Goal: Information Seeking & Learning: Check status

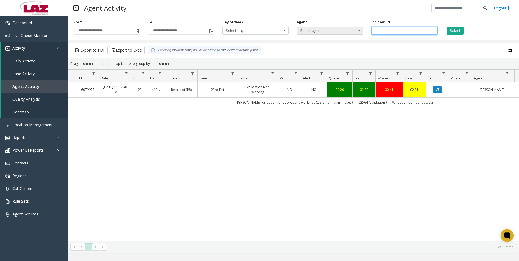
drag, startPoint x: 388, startPoint y: 31, endPoint x: 355, endPoint y: 32, distance: 33.4
click at [355, 32] on div "**********" at bounding box center [293, 27] width 451 height 26
click at [305, 30] on span "Select agent..." at bounding box center [323, 31] width 53 height 8
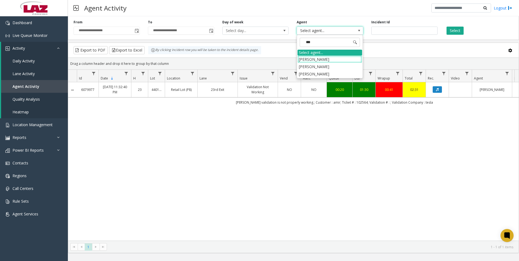
type input "****"
click at [310, 59] on li "[PERSON_NAME]" at bounding box center [330, 59] width 65 height 7
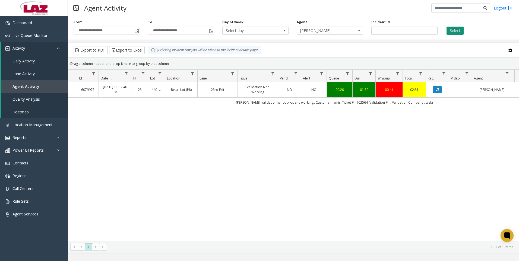
click at [456, 27] on button "Select" at bounding box center [455, 31] width 17 height 8
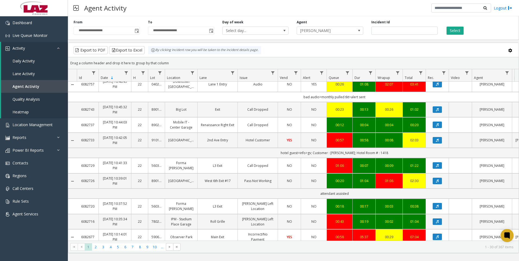
scroll to position [326, 0]
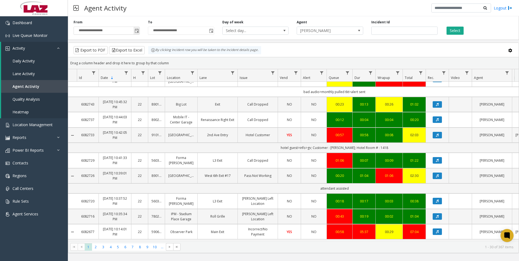
click at [136, 33] on span "Toggle popup" at bounding box center [137, 31] width 4 height 4
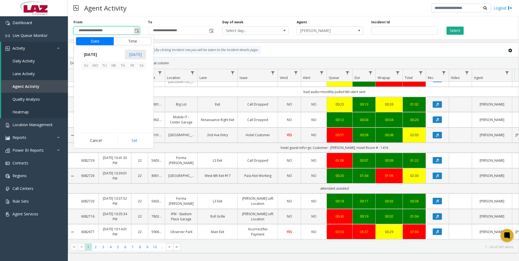
scroll to position [97362, 0]
click at [93, 110] on span "25" at bounding box center [95, 111] width 9 height 9
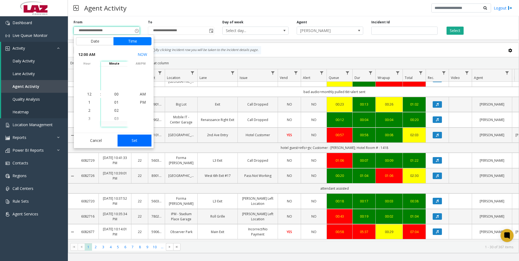
drag, startPoint x: 138, startPoint y: 133, endPoint x: 137, endPoint y: 138, distance: 5.2
click at [138, 134] on div "Cancel Set" at bounding box center [114, 140] width 80 height 15
click at [136, 141] on button "Set" at bounding box center [135, 141] width 34 height 12
type input "**********"
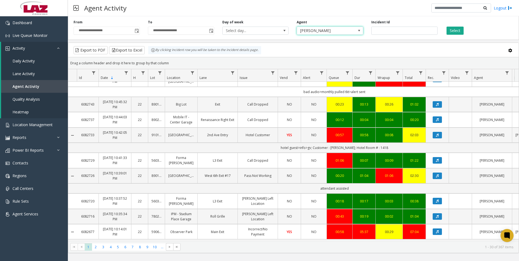
click at [328, 32] on span "[PERSON_NAME]" at bounding box center [323, 31] width 53 height 8
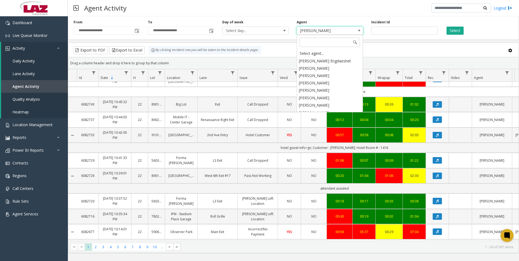
scroll to position [2781, 0]
click at [210, 31] on span "Toggle popup" at bounding box center [211, 31] width 4 height 4
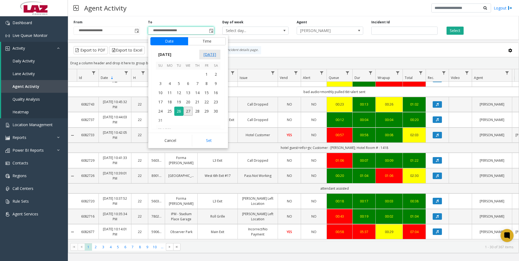
scroll to position [8, 0]
click at [188, 110] on span "27" at bounding box center [188, 111] width 9 height 9
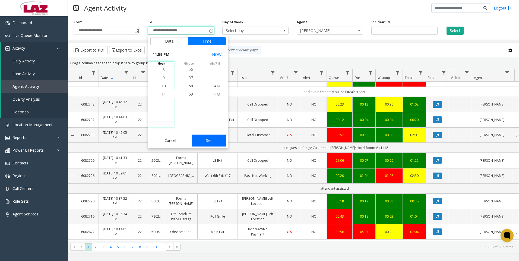
click at [204, 141] on button "Set" at bounding box center [209, 141] width 34 height 12
type input "**********"
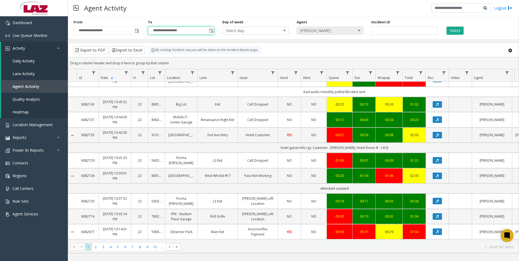
click at [326, 31] on span "[PERSON_NAME]" at bounding box center [323, 31] width 53 height 8
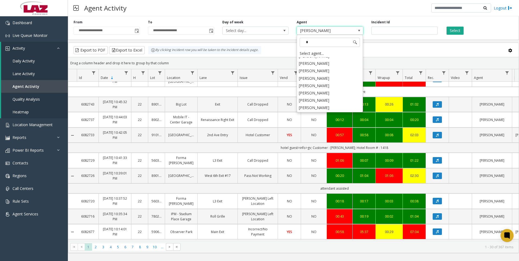
scroll to position [0, 0]
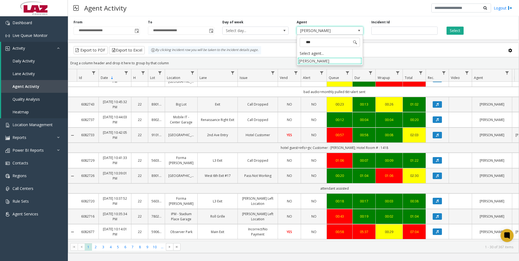
type input "****"
click at [313, 62] on li "[PERSON_NAME]" at bounding box center [330, 60] width 65 height 7
click at [455, 27] on button "Select" at bounding box center [455, 31] width 17 height 8
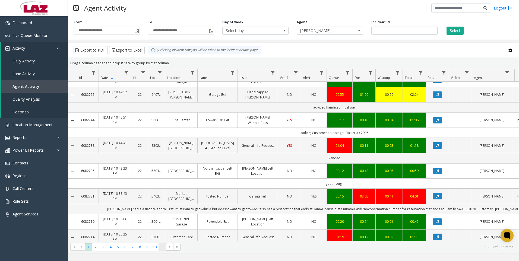
click at [159, 250] on span "..." at bounding box center [162, 246] width 7 height 7
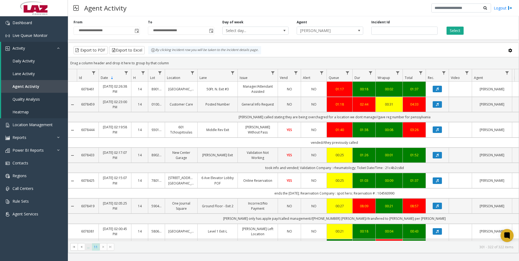
click at [88, 246] on span "..." at bounding box center [88, 246] width 7 height 7
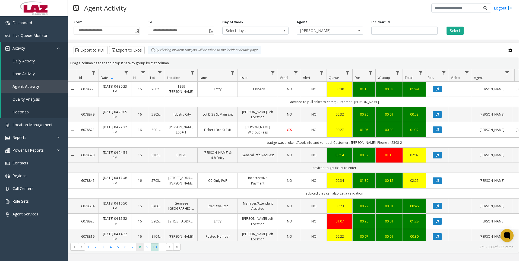
click at [140, 249] on span "8" at bounding box center [139, 246] width 7 height 7
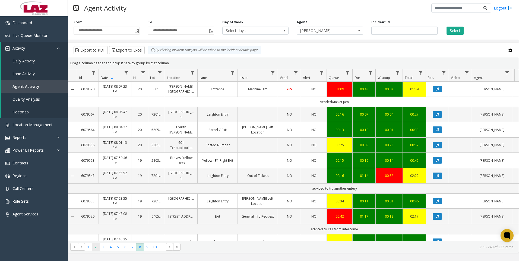
click at [97, 244] on span "2" at bounding box center [95, 246] width 7 height 7
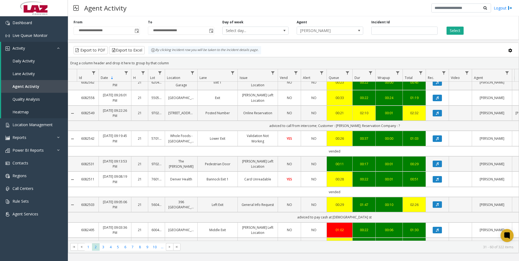
scroll to position [217, 0]
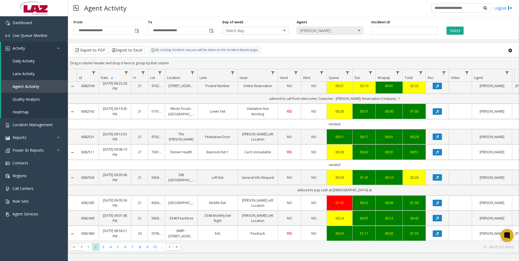
click at [338, 29] on span "[PERSON_NAME]" at bounding box center [323, 31] width 53 height 8
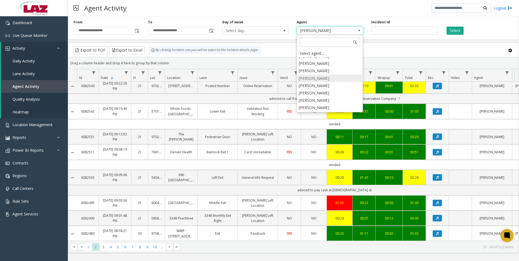
scroll to position [2990, 0]
click at [324, 99] on li "[PERSON_NAME]" at bounding box center [330, 102] width 65 height 7
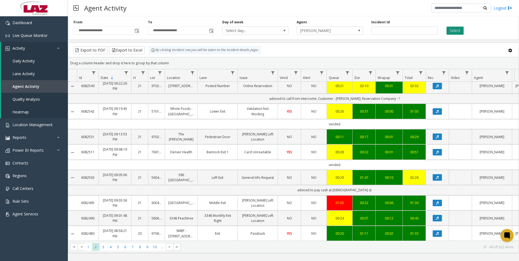
click at [454, 32] on button "Select" at bounding box center [455, 31] width 17 height 8
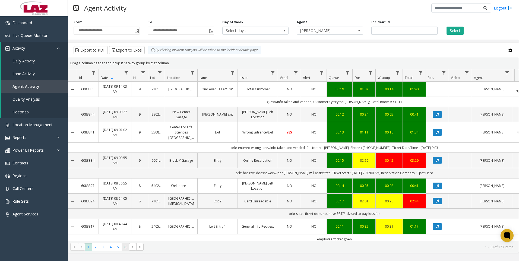
click at [127, 245] on span "6" at bounding box center [125, 246] width 7 height 7
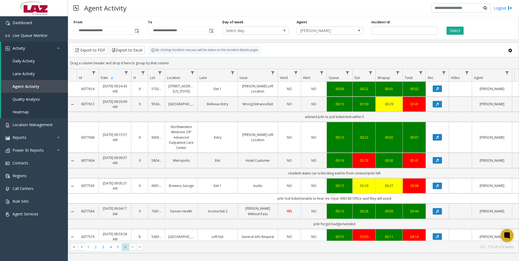
scroll to position [15, 0]
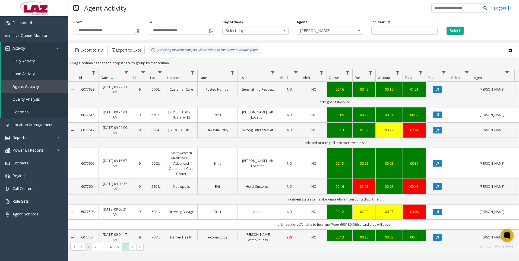
click at [90, 247] on span "1" at bounding box center [88, 246] width 7 height 7
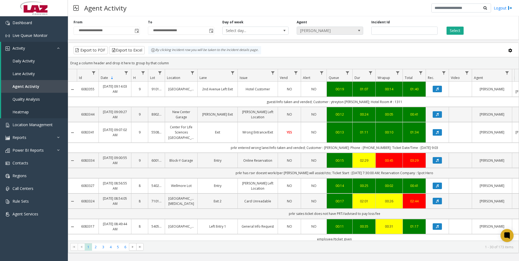
click at [312, 29] on span "[PERSON_NAME]" at bounding box center [323, 31] width 53 height 8
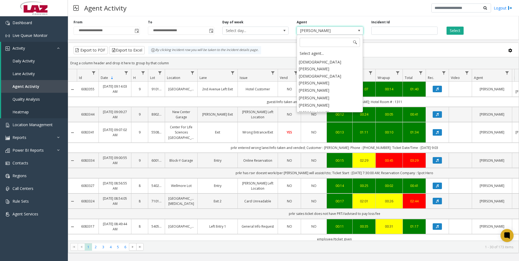
scroll to position [2711, 0]
click at [309, 120] on li "[PERSON_NAME]" at bounding box center [330, 123] width 65 height 7
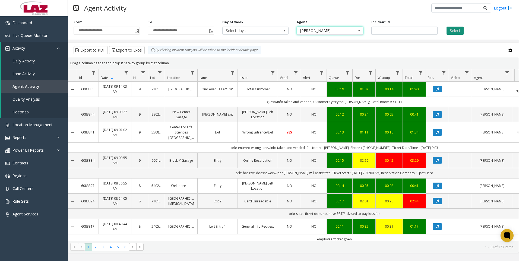
click at [455, 32] on button "Select" at bounding box center [455, 31] width 17 height 8
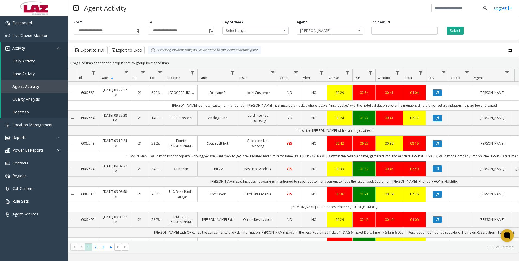
scroll to position [461, 0]
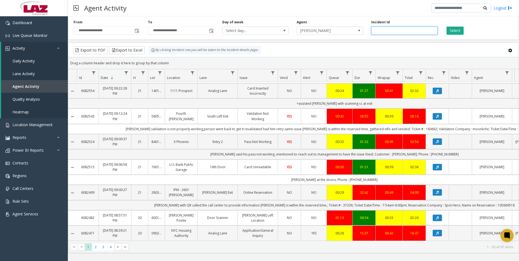
click at [392, 30] on input "number" at bounding box center [404, 31] width 66 height 8
type input "*******"
click at [451, 30] on button "Select" at bounding box center [455, 31] width 17 height 8
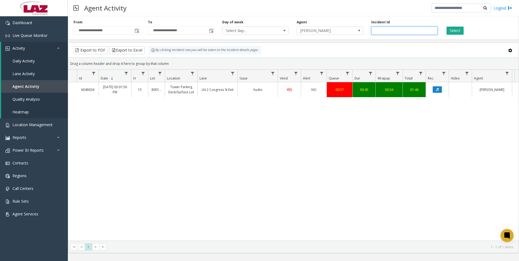
drag, startPoint x: 396, startPoint y: 28, endPoint x: 374, endPoint y: 31, distance: 22.4
click at [374, 31] on input "*******" at bounding box center [404, 31] width 66 height 8
click at [453, 28] on button "Select" at bounding box center [455, 31] width 17 height 8
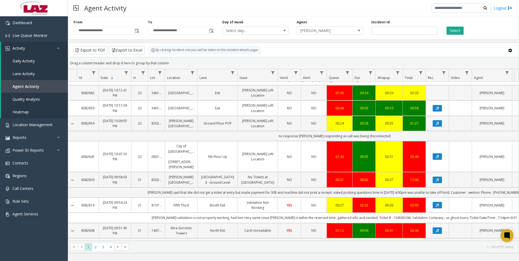
scroll to position [271, 0]
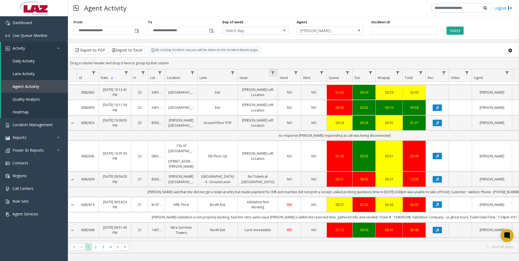
click at [270, 74] on link "Data table" at bounding box center [272, 72] width 7 height 7
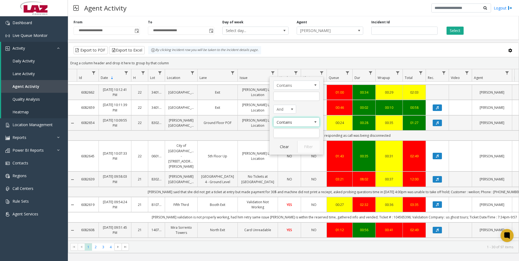
click at [300, 122] on span "Contains" at bounding box center [292, 122] width 36 height 9
click at [311, 85] on span "Contains" at bounding box center [296, 85] width 46 height 9
click at [383, 51] on div "Export to PDF Export to Excel By clicking Incident row you will be taken to the…" at bounding box center [293, 50] width 441 height 8
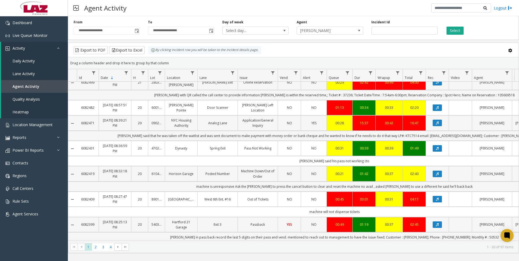
scroll to position [572, 0]
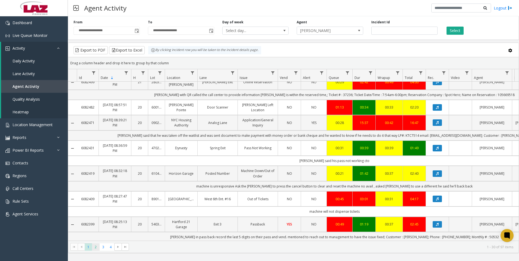
click at [97, 248] on span "2" at bounding box center [95, 246] width 7 height 7
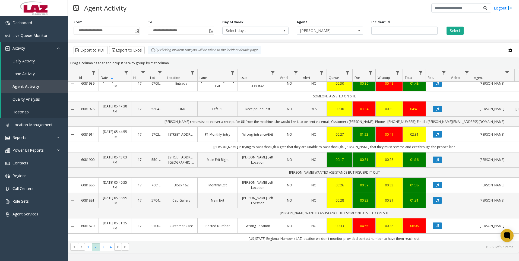
scroll to position [551, 0]
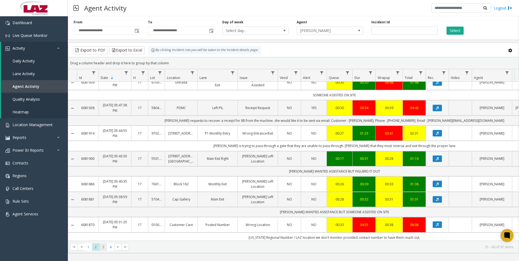
click at [104, 246] on span "3" at bounding box center [103, 246] width 7 height 7
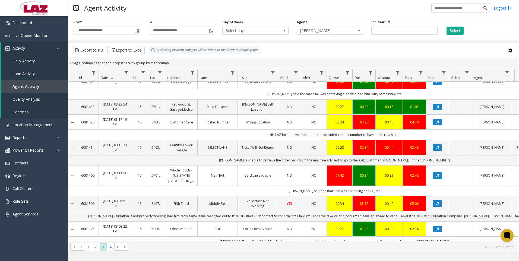
scroll to position [521, 0]
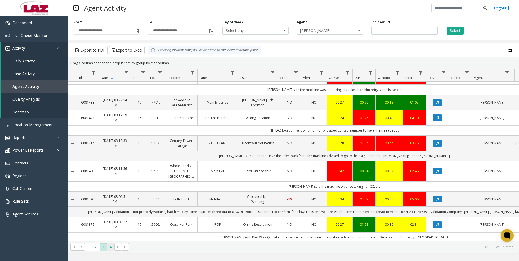
click at [111, 245] on span "4" at bounding box center [110, 246] width 7 height 7
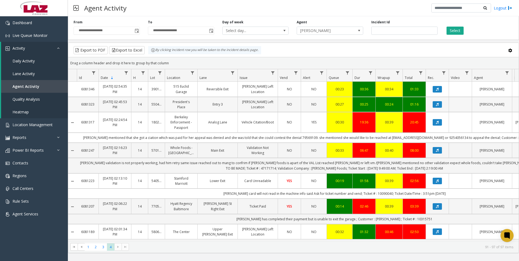
scroll to position [12, 0]
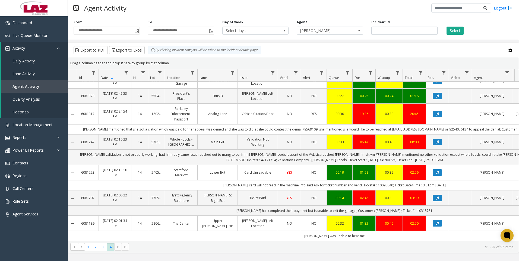
click at [317, 25] on div "Agent [PERSON_NAME]" at bounding box center [330, 27] width 74 height 15
click at [317, 29] on span "[PERSON_NAME]" at bounding box center [323, 31] width 53 height 8
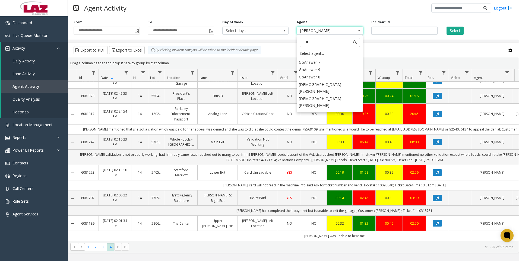
scroll to position [0, 0]
type input "*"
type input "***"
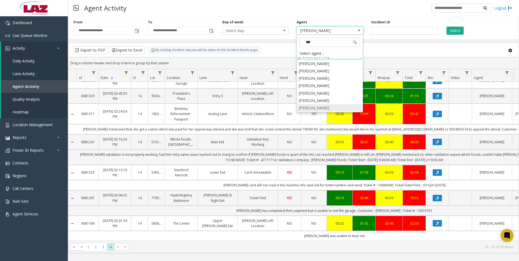
click at [307, 105] on li "[PERSON_NAME]" at bounding box center [330, 107] width 65 height 7
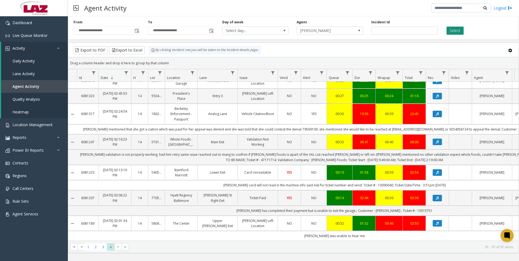
click at [454, 31] on button "Select" at bounding box center [455, 31] width 17 height 8
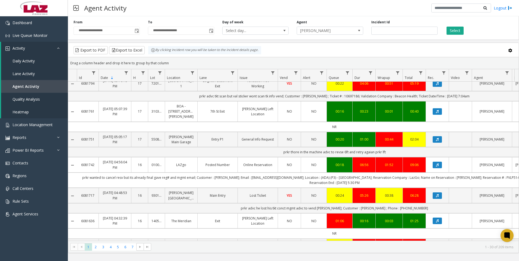
scroll to position [622, 0]
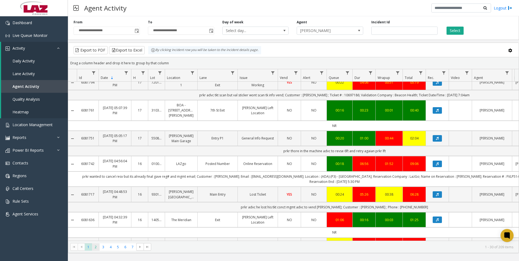
click at [97, 246] on span "2" at bounding box center [95, 246] width 7 height 7
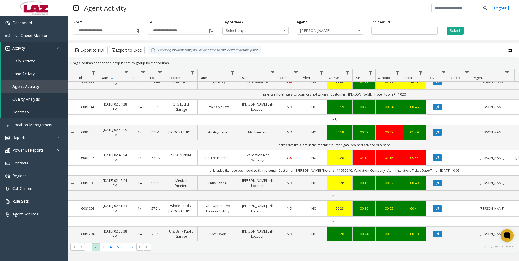
scroll to position [617, 0]
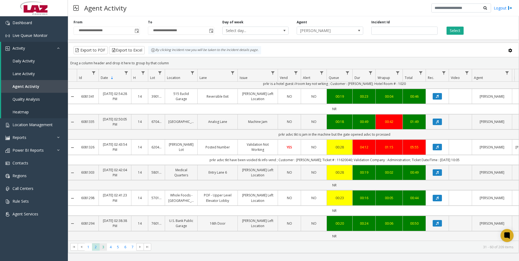
click at [102, 248] on span "3" at bounding box center [103, 246] width 7 height 7
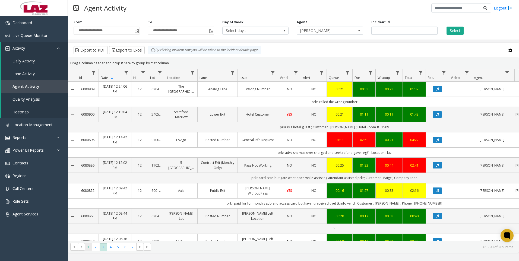
click at [86, 249] on span "1" at bounding box center [88, 246] width 7 height 7
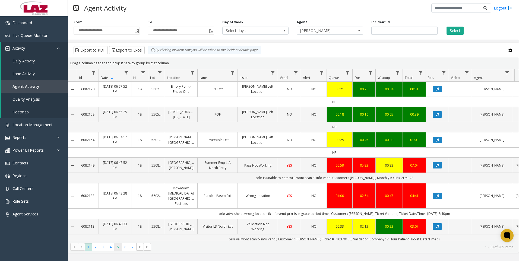
click at [117, 249] on span "5" at bounding box center [117, 246] width 7 height 7
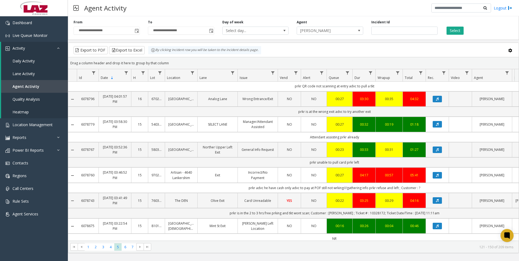
scroll to position [612, 0]
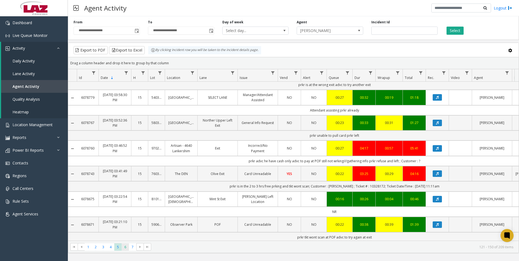
click at [126, 247] on span "6" at bounding box center [125, 246] width 7 height 7
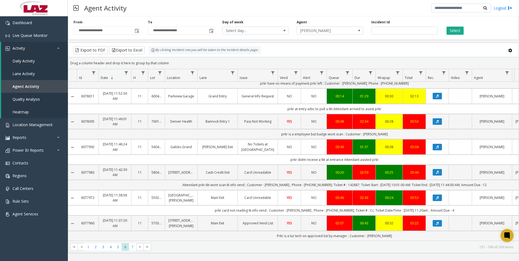
scroll to position [622, 0]
click at [330, 32] on span "[PERSON_NAME]" at bounding box center [323, 31] width 53 height 8
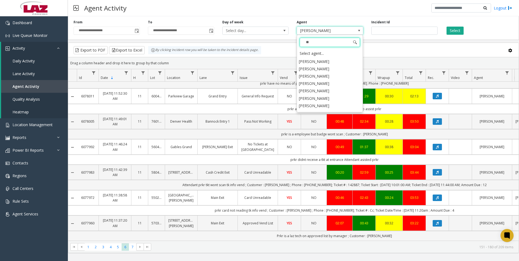
scroll to position [0, 0]
type input "****"
click at [323, 87] on li "[PERSON_NAME]" at bounding box center [330, 90] width 65 height 7
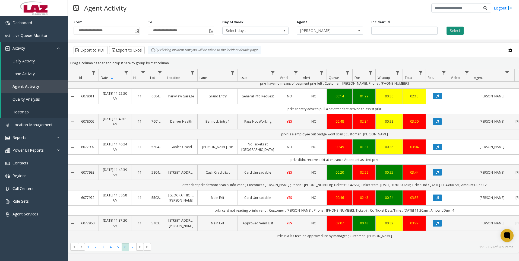
click at [454, 33] on button "Select" at bounding box center [455, 31] width 17 height 8
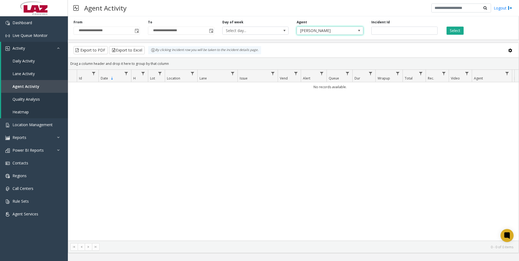
click at [356, 29] on span at bounding box center [359, 31] width 8 height 8
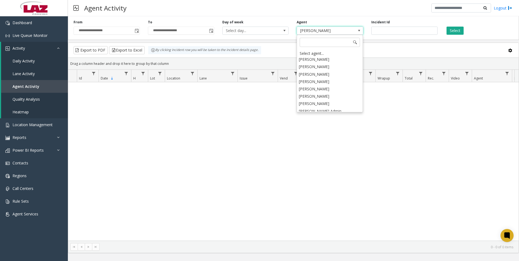
scroll to position [2792, 0]
click at [328, 98] on li "[PERSON_NAME]" at bounding box center [330, 101] width 65 height 7
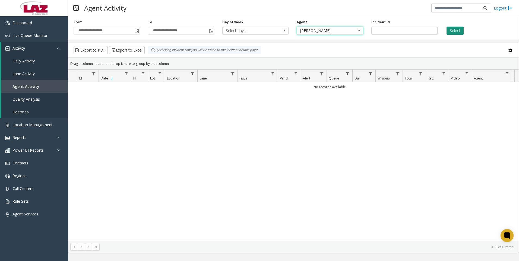
click at [452, 31] on button "Select" at bounding box center [455, 31] width 17 height 8
click at [350, 29] on span "[PERSON_NAME]" at bounding box center [330, 31] width 66 height 8
type input "***"
click at [332, 59] on li "[PERSON_NAME]" at bounding box center [330, 60] width 65 height 7
click at [454, 29] on button "Select" at bounding box center [455, 31] width 17 height 8
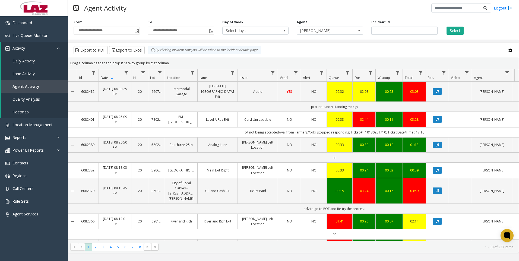
scroll to position [572, 0]
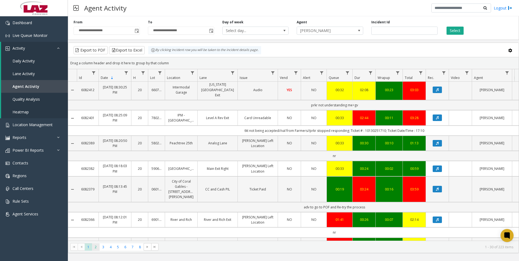
click at [99, 245] on span "2" at bounding box center [95, 246] width 7 height 7
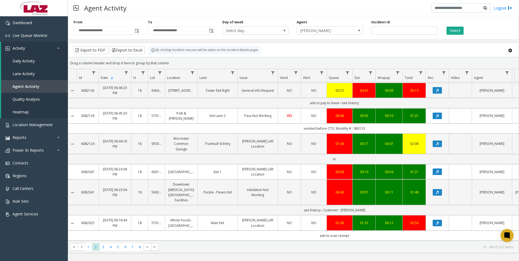
scroll to position [567, 0]
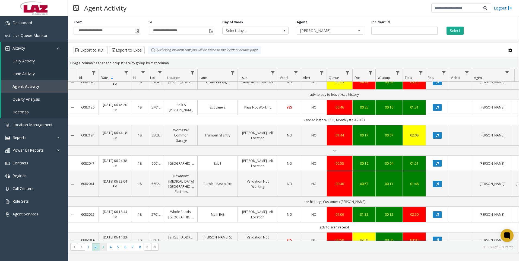
click at [101, 248] on span "3" at bounding box center [103, 246] width 7 height 7
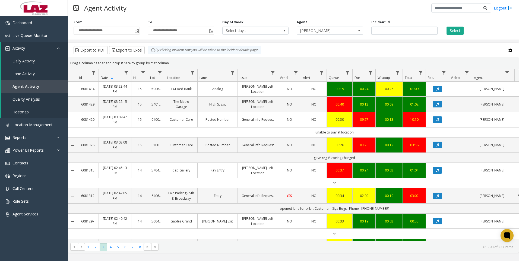
scroll to position [561, 0]
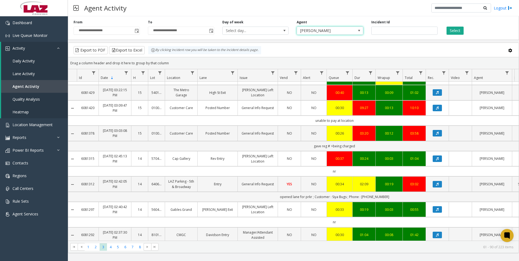
click at [339, 34] on span "[PERSON_NAME]" at bounding box center [323, 31] width 53 height 8
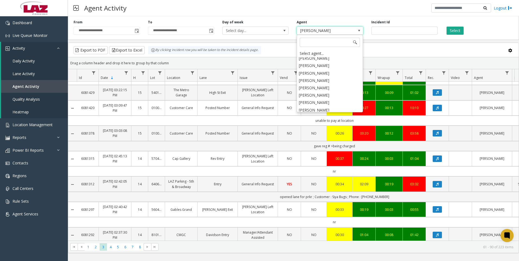
scroll to position [2778, 0]
click at [323, 120] on li "[PERSON_NAME]" at bounding box center [330, 123] width 65 height 7
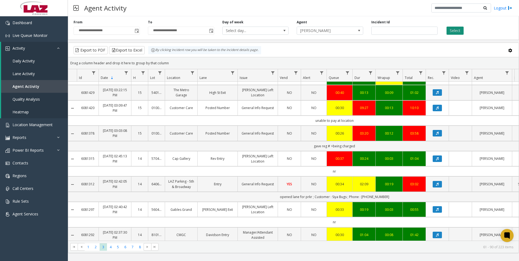
click at [457, 27] on button "Select" at bounding box center [455, 31] width 17 height 8
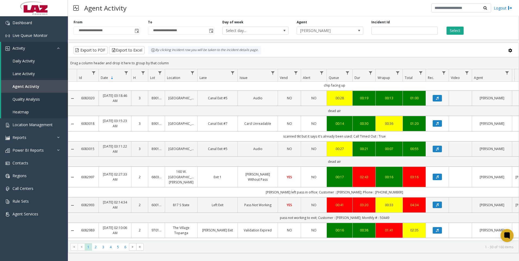
scroll to position [542, 0]
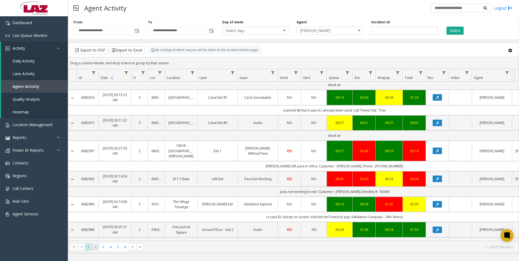
click at [94, 249] on span "2" at bounding box center [95, 246] width 7 height 7
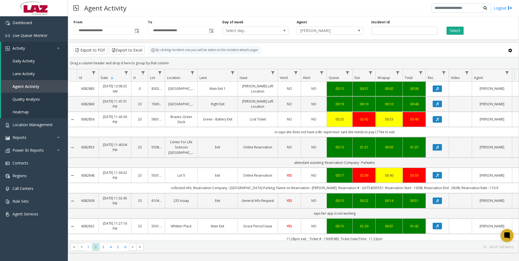
scroll to position [562, 0]
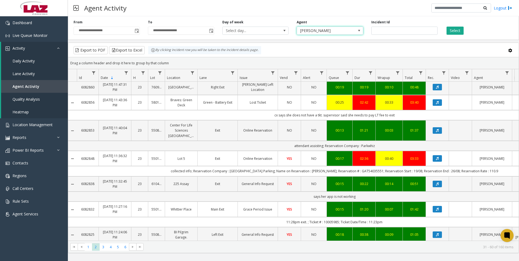
click at [340, 33] on span "[PERSON_NAME]" at bounding box center [323, 31] width 53 height 8
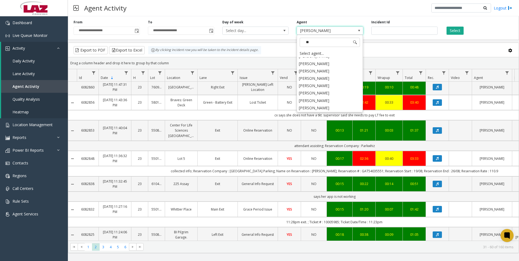
scroll to position [0, 0]
type input "****"
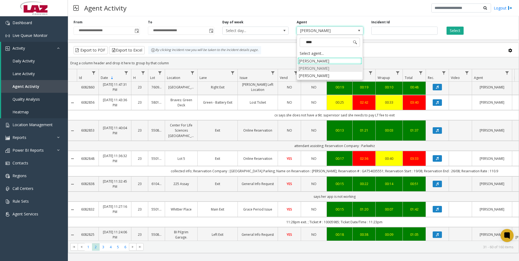
click at [324, 65] on li "[PERSON_NAME]" at bounding box center [330, 68] width 65 height 7
click at [451, 34] on button "Select" at bounding box center [455, 31] width 17 height 8
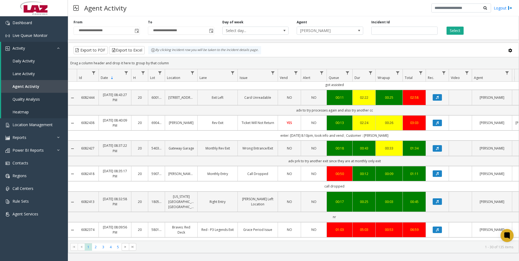
scroll to position [644, 0]
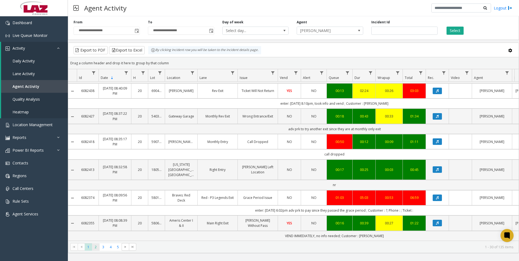
click at [96, 249] on span "2" at bounding box center [95, 246] width 7 height 7
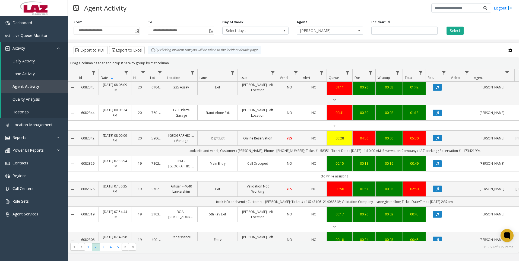
scroll to position [81, 0]
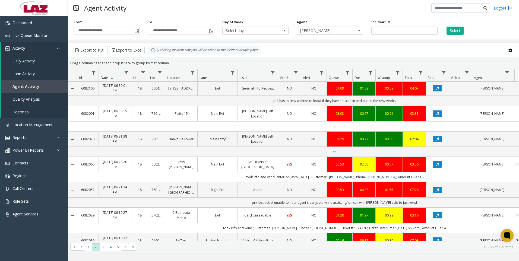
scroll to position [612, 0]
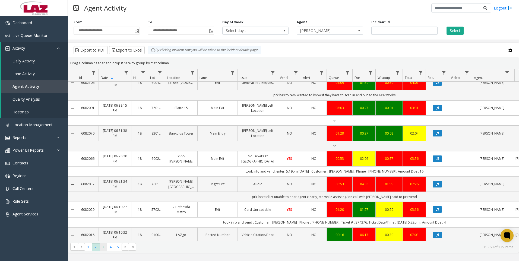
click at [101, 249] on span "3" at bounding box center [103, 246] width 7 height 7
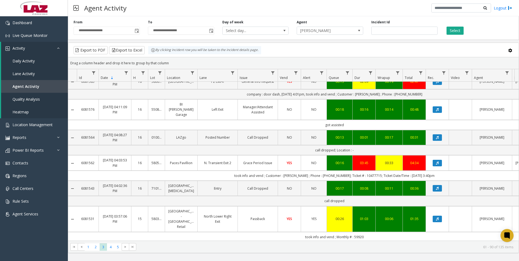
scroll to position [612, 0]
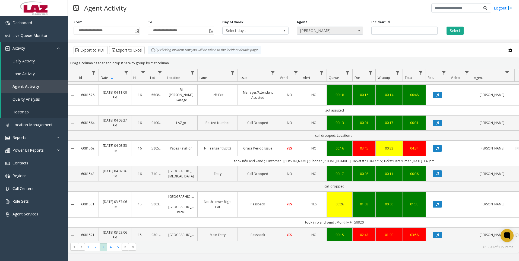
click at [341, 33] on span "[PERSON_NAME]" at bounding box center [323, 31] width 53 height 8
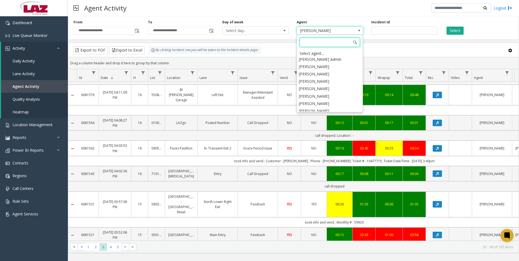
scroll to position [2844, 0]
click at [324, 105] on li "[PERSON_NAME]" at bounding box center [330, 108] width 65 height 7
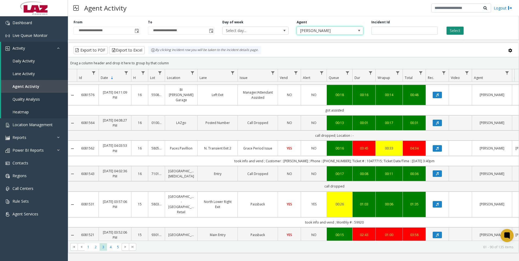
click at [450, 31] on button "Select" at bounding box center [455, 31] width 17 height 8
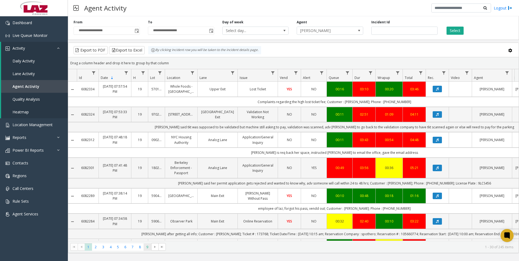
click at [146, 247] on span "9" at bounding box center [147, 246] width 7 height 7
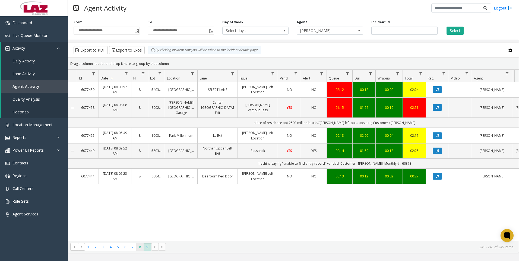
click at [141, 247] on span "8" at bounding box center [139, 246] width 7 height 7
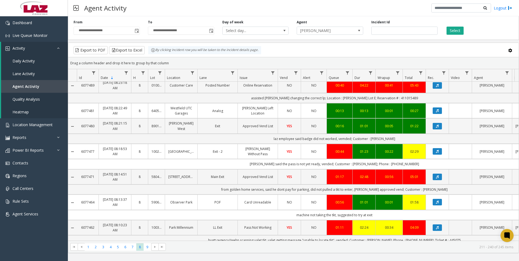
scroll to position [542, 0]
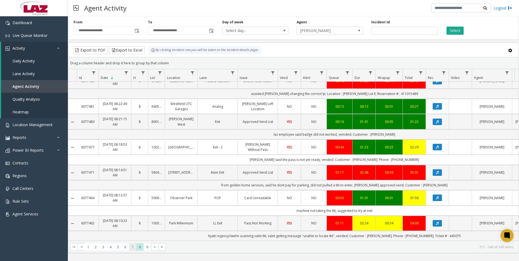
click at [134, 249] on span "7" at bounding box center [132, 246] width 7 height 7
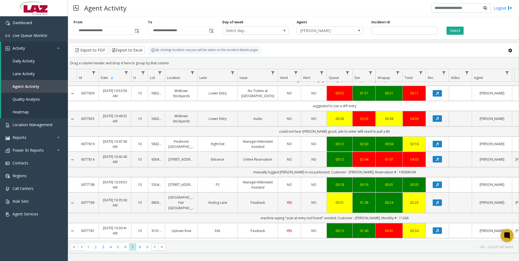
scroll to position [532, 0]
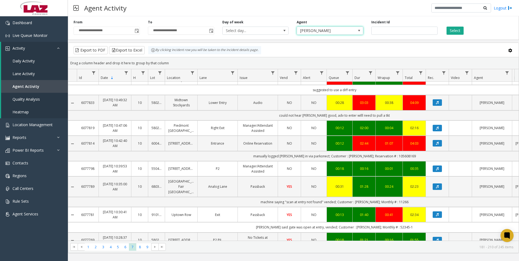
click at [337, 33] on span "[PERSON_NAME]" at bounding box center [323, 31] width 53 height 8
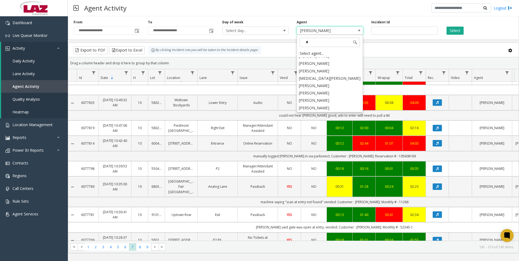
scroll to position [0, 0]
type input "****"
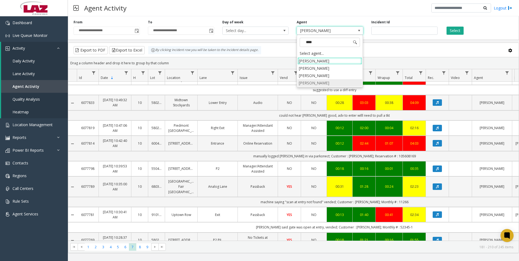
click at [325, 82] on li "[PERSON_NAME]" at bounding box center [330, 82] width 65 height 7
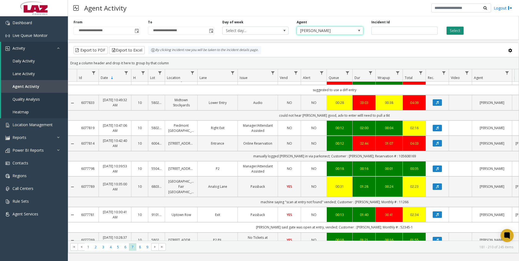
click at [460, 31] on button "Select" at bounding box center [455, 31] width 17 height 8
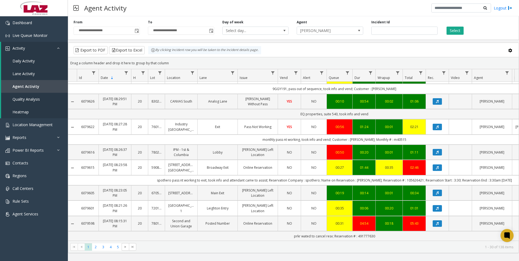
scroll to position [532, 0]
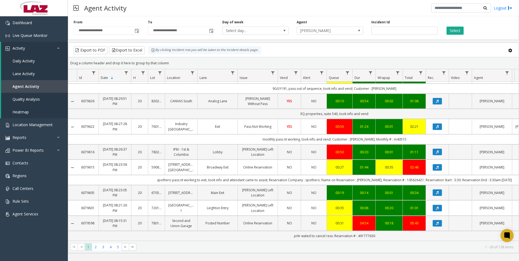
click at [97, 252] on kendo-pager "* * * * * 1 2 3 4 5 1 - 30 of 138 items" at bounding box center [293, 247] width 451 height 12
click at [94, 250] on span "2" at bounding box center [95, 246] width 7 height 7
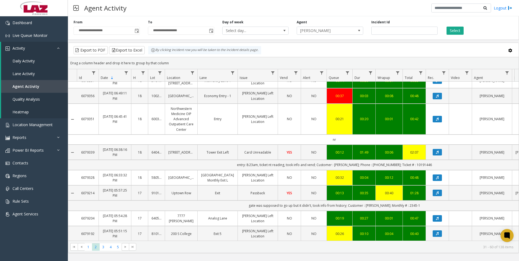
scroll to position [532, 0]
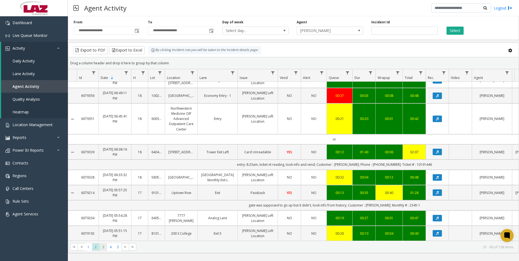
click at [103, 249] on span "3" at bounding box center [103, 246] width 7 height 7
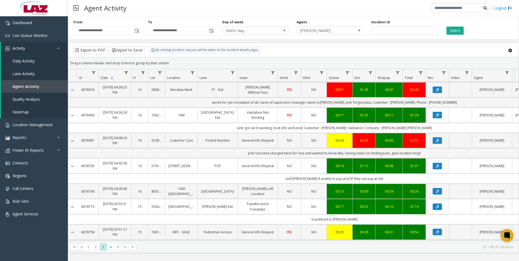
scroll to position [592, 0]
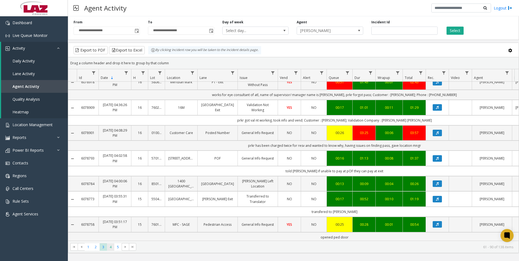
click at [109, 246] on span "4" at bounding box center [110, 246] width 7 height 7
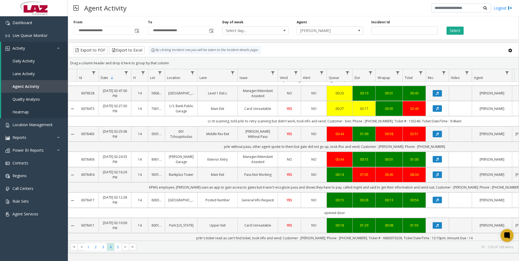
scroll to position [582, 0]
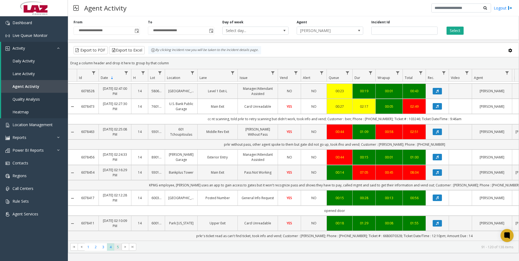
click at [118, 249] on span "5" at bounding box center [117, 246] width 7 height 7
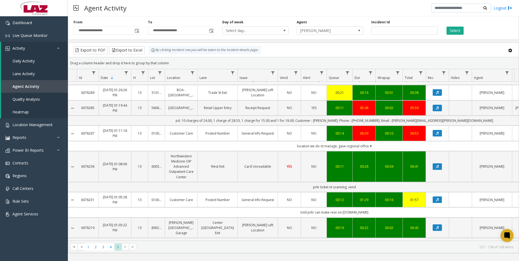
scroll to position [277, 0]
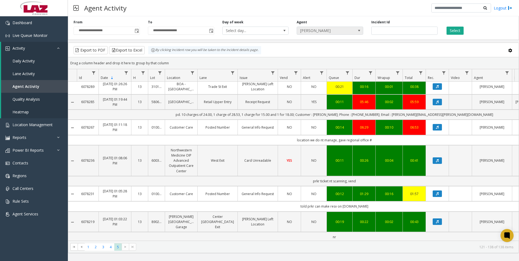
click at [317, 31] on span "[PERSON_NAME]" at bounding box center [323, 31] width 53 height 8
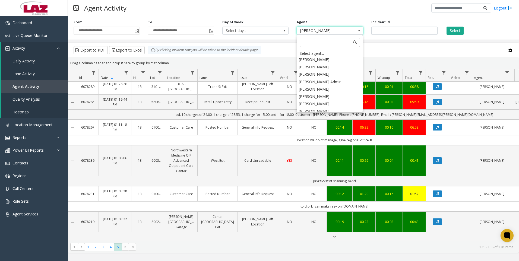
scroll to position [2847, 0]
click at [312, 117] on li "[PERSON_NAME]" at bounding box center [330, 120] width 65 height 7
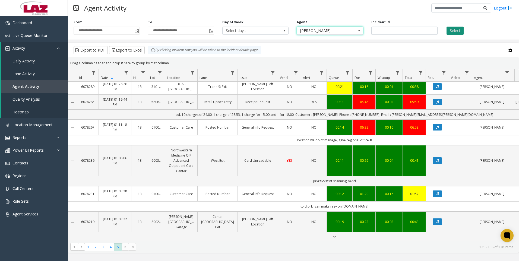
click at [451, 30] on button "Select" at bounding box center [455, 31] width 17 height 8
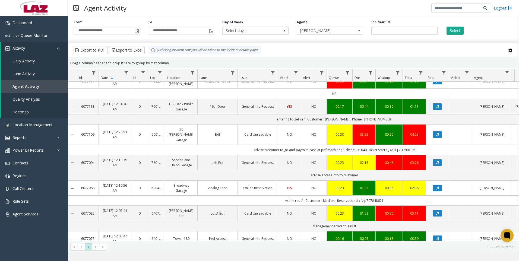
scroll to position [581, 0]
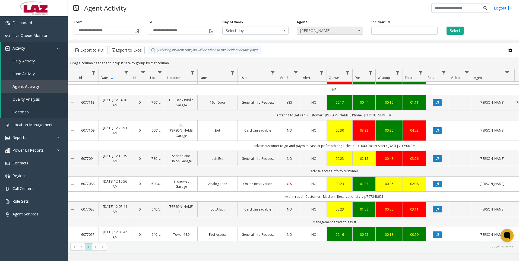
click at [340, 34] on span "[PERSON_NAME]" at bounding box center [323, 31] width 53 height 8
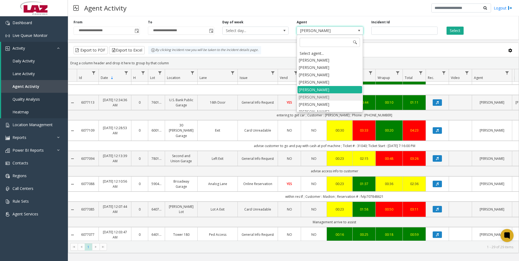
scroll to position [2887, 0]
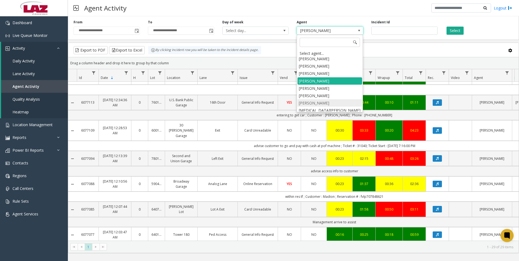
click at [325, 99] on li "[PERSON_NAME]" at bounding box center [330, 102] width 65 height 7
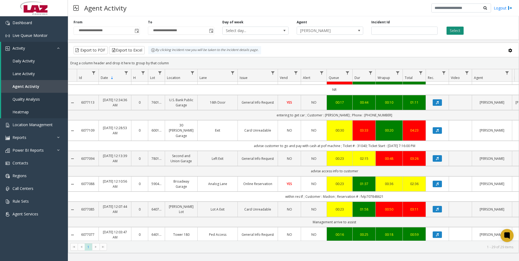
click at [458, 32] on button "Select" at bounding box center [455, 31] width 17 height 8
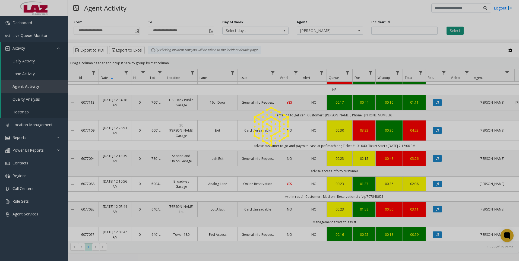
scroll to position [536, 0]
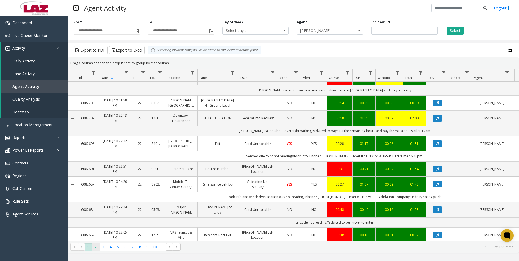
click at [97, 246] on span "2" at bounding box center [95, 246] width 7 height 7
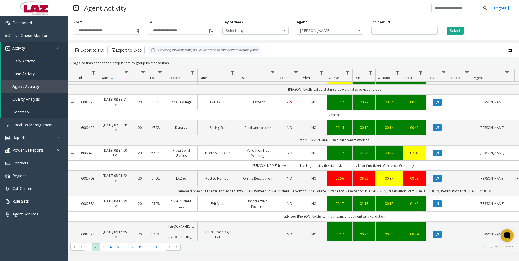
scroll to position [476, 0]
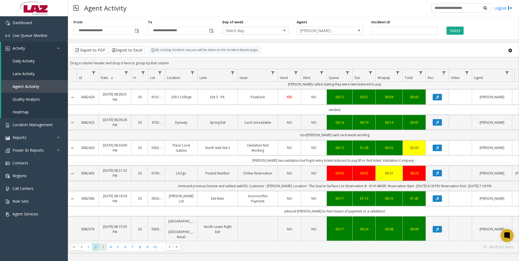
click at [104, 245] on span "3" at bounding box center [103, 246] width 7 height 7
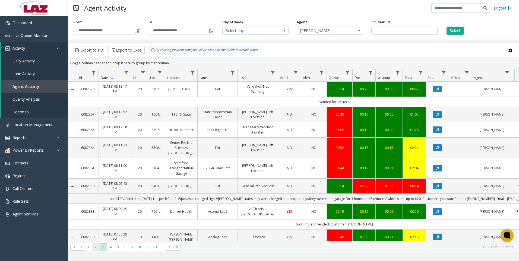
click at [94, 249] on span "2" at bounding box center [95, 246] width 7 height 7
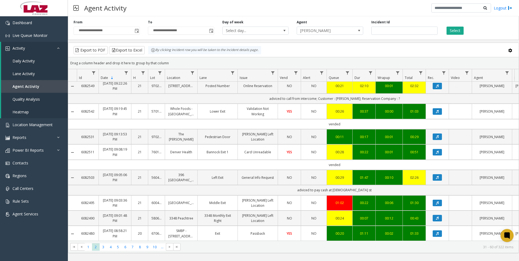
scroll to position [407, 0]
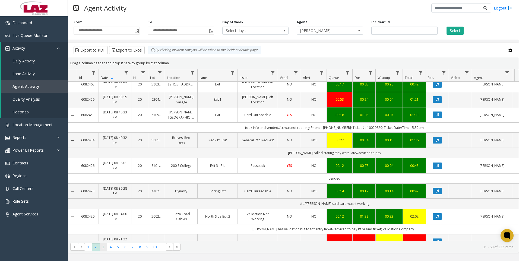
click at [102, 248] on span "3" at bounding box center [103, 246] width 7 height 7
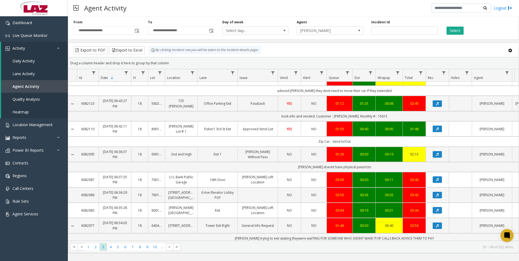
scroll to position [466, 0]
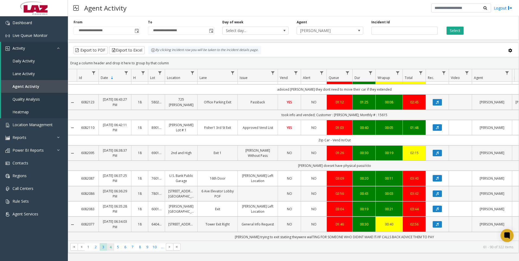
click at [109, 245] on span "4" at bounding box center [110, 246] width 7 height 7
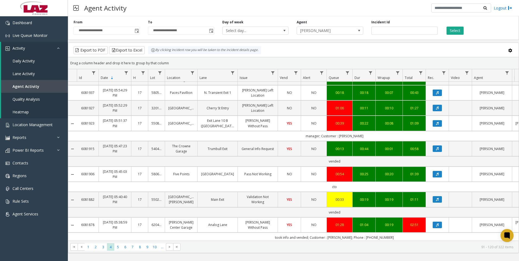
scroll to position [353, 0]
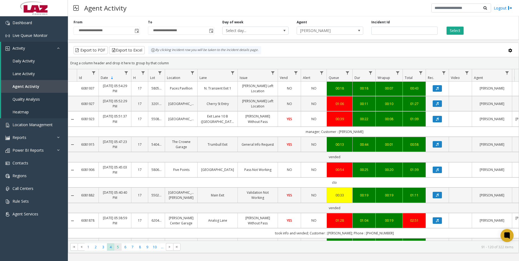
click at [118, 250] on span "5" at bounding box center [117, 246] width 7 height 7
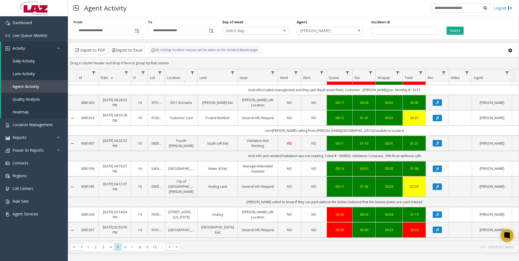
scroll to position [496, 0]
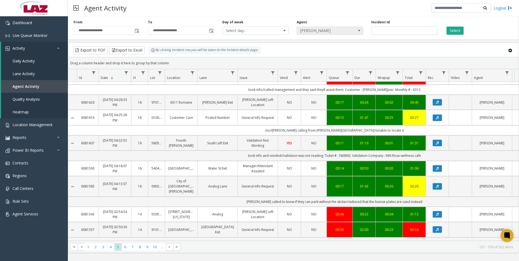
click at [309, 31] on span "[PERSON_NAME]" at bounding box center [323, 31] width 53 height 8
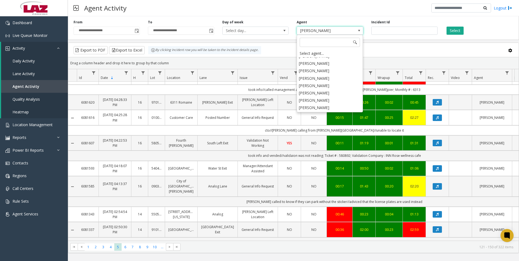
scroll to position [2990, 0]
click at [322, 99] on li "[PERSON_NAME]" at bounding box center [330, 102] width 65 height 7
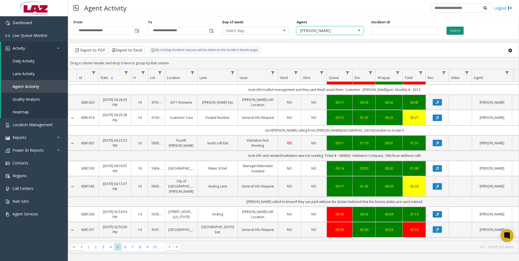
click at [451, 31] on button "Select" at bounding box center [455, 31] width 17 height 8
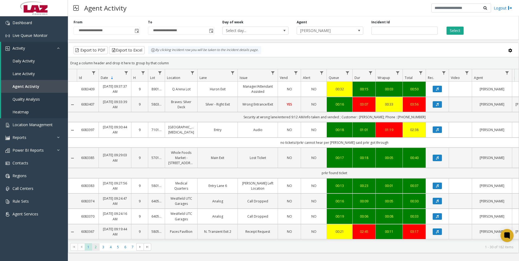
click at [97, 249] on span "2" at bounding box center [95, 246] width 7 height 7
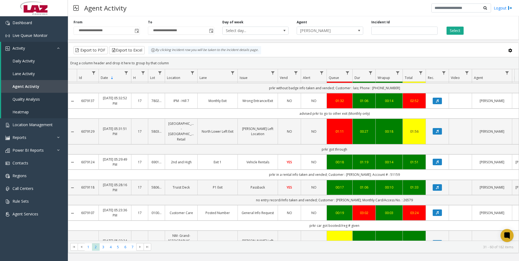
scroll to position [526, 0]
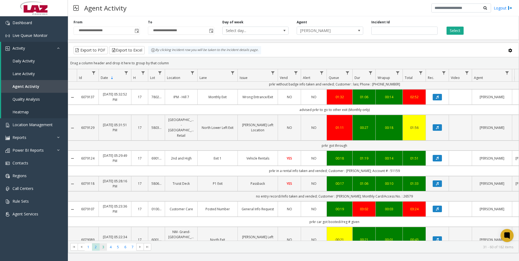
click at [100, 246] on span "3" at bounding box center [103, 246] width 7 height 7
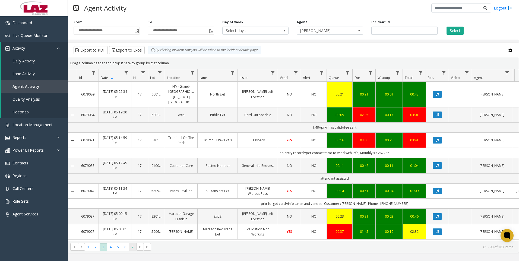
click at [133, 249] on span "7" at bounding box center [132, 246] width 7 height 7
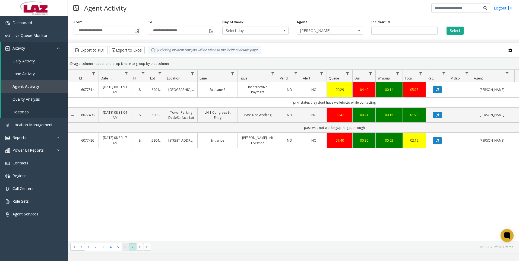
click at [122, 249] on span "6" at bounding box center [125, 246] width 7 height 7
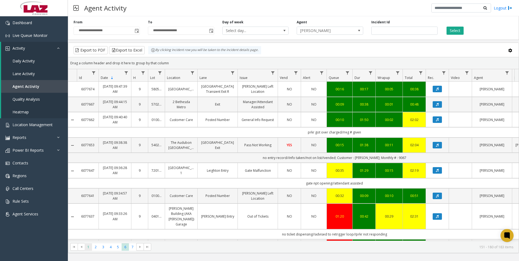
click at [88, 249] on span "1" at bounding box center [88, 246] width 7 height 7
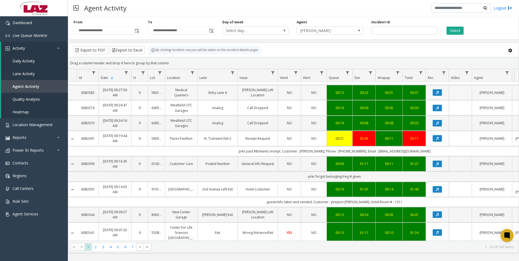
scroll to position [136, 0]
